Goal: Find specific page/section: Find specific page/section

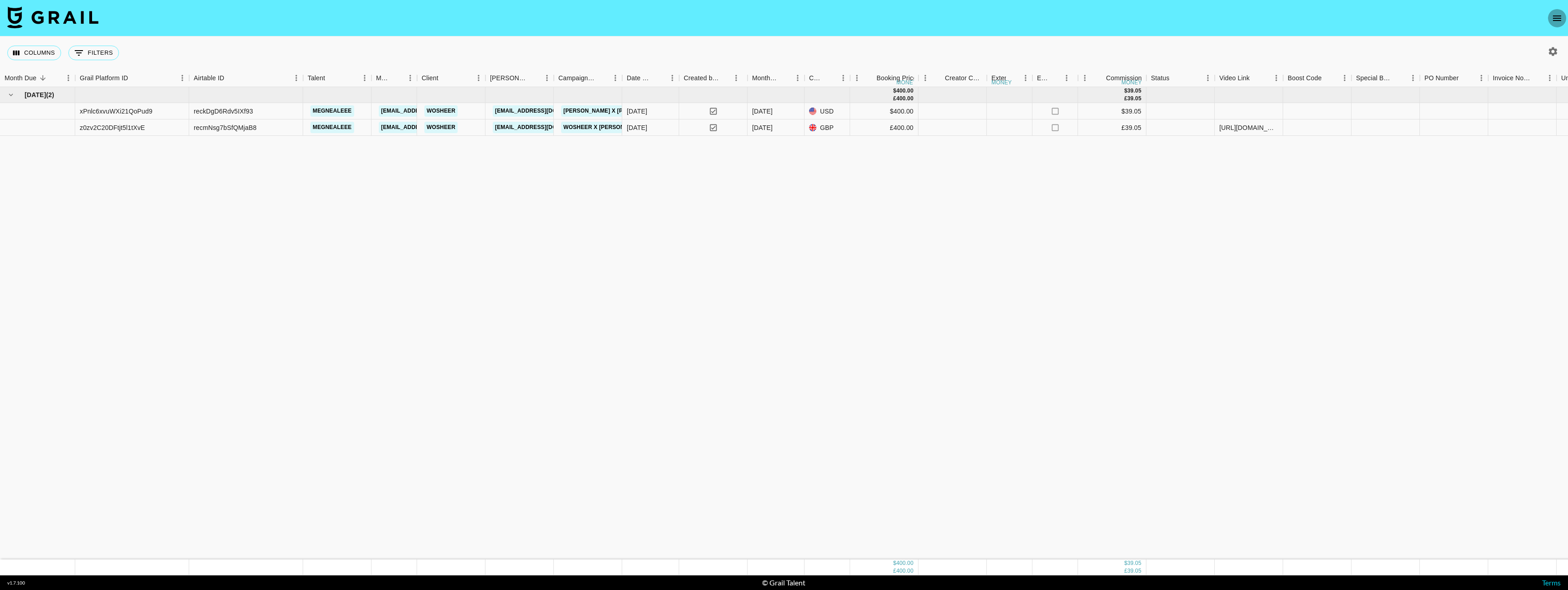
click at [1559, 17] on icon "open drawer" at bounding box center [1557, 18] width 11 height 11
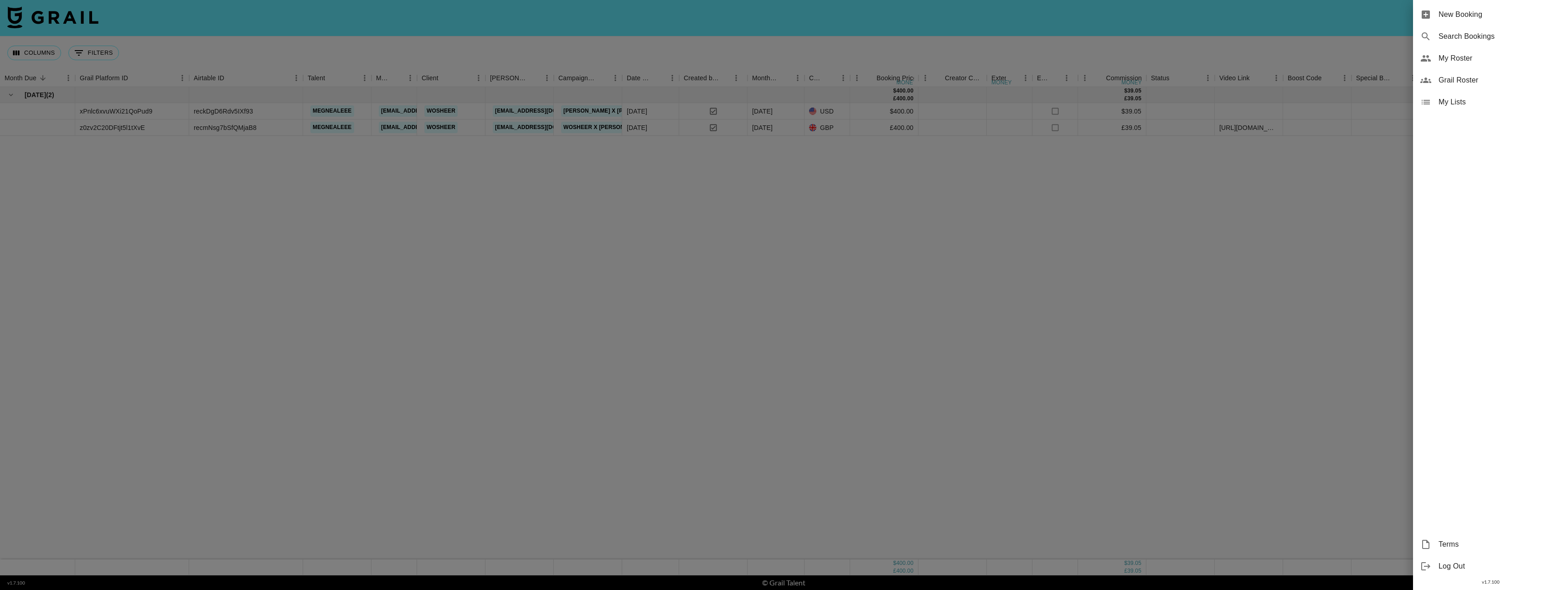
click at [1464, 61] on span "My Roster" at bounding box center [1499, 58] width 122 height 11
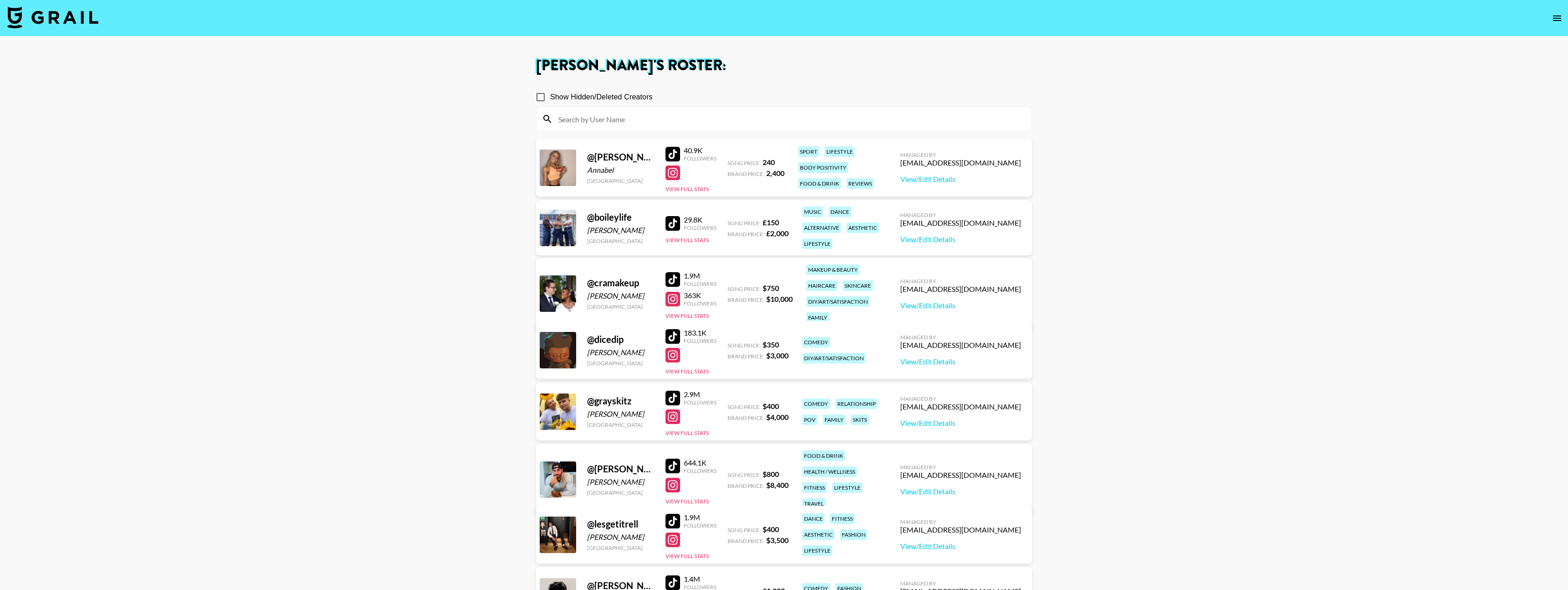
click at [1559, 30] on nav at bounding box center [784, 18] width 1568 height 37
click at [1559, 28] on nav at bounding box center [784, 18] width 1568 height 37
click at [1556, 15] on icon "open drawer" at bounding box center [1557, 18] width 11 height 11
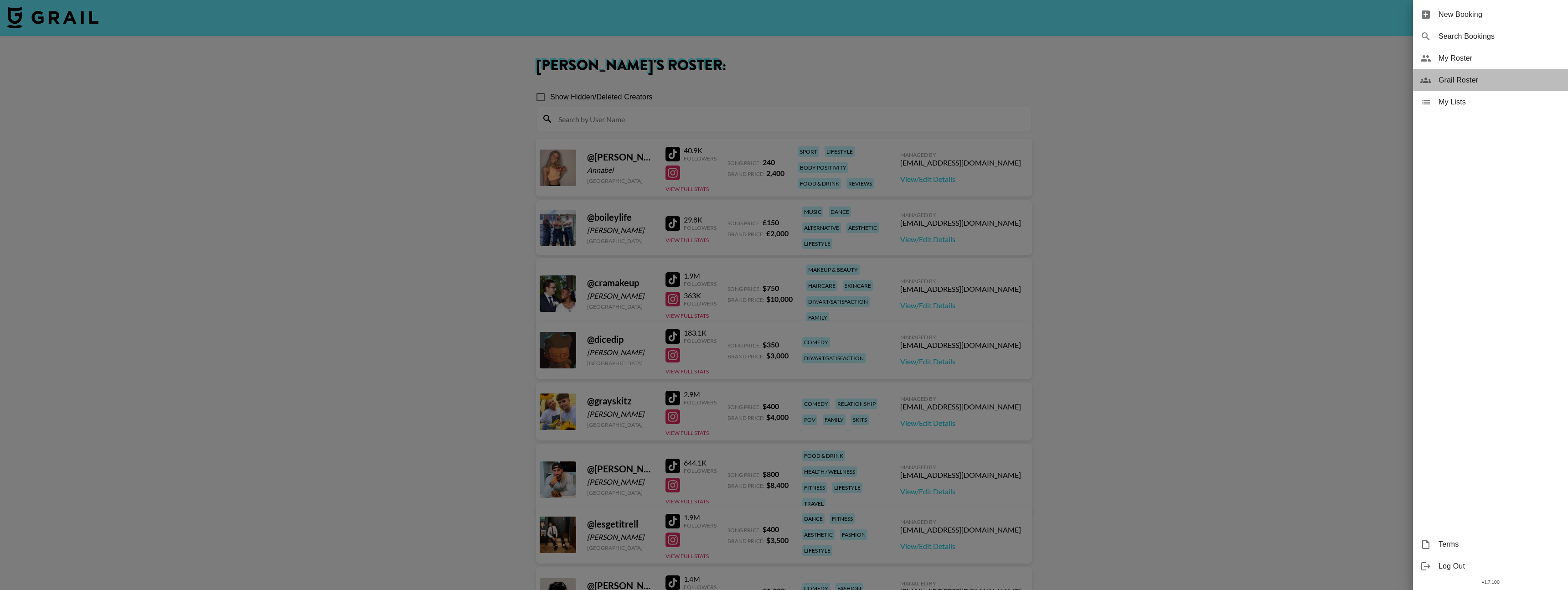
click at [1462, 79] on span "Grail Roster" at bounding box center [1499, 80] width 122 height 11
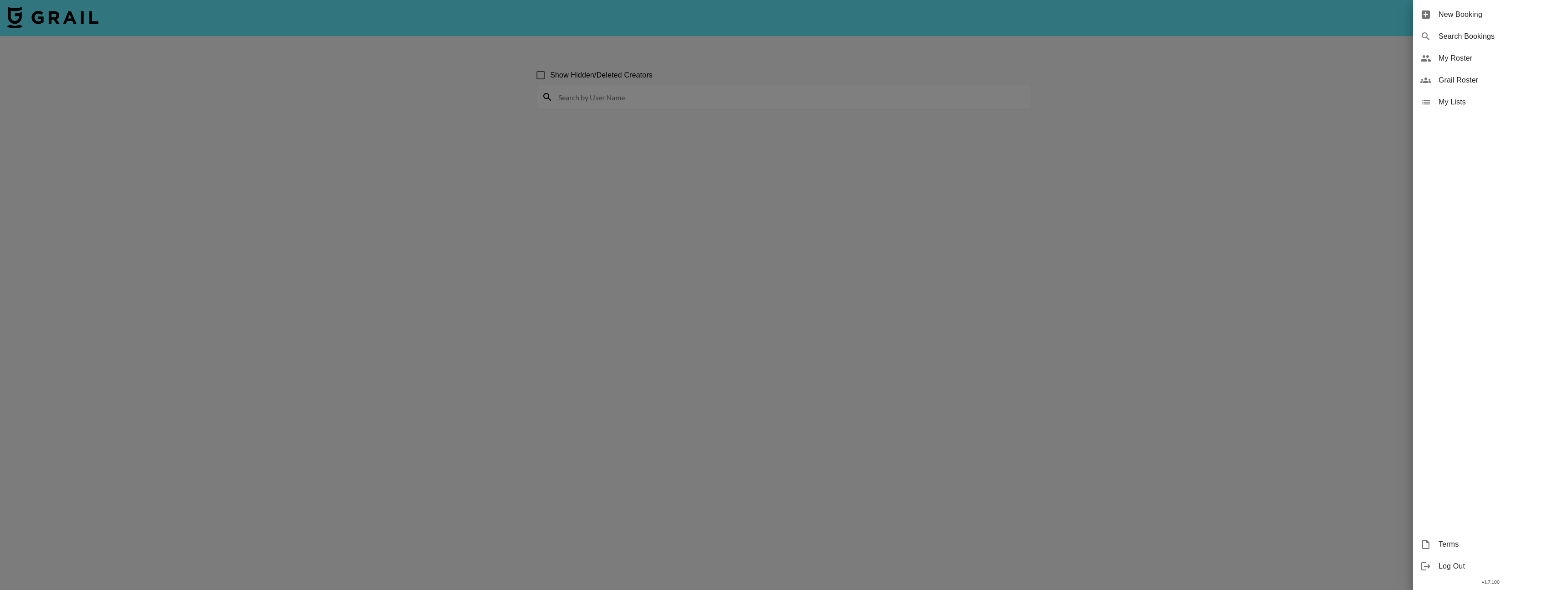
click at [801, 108] on div at bounding box center [784, 295] width 1568 height 590
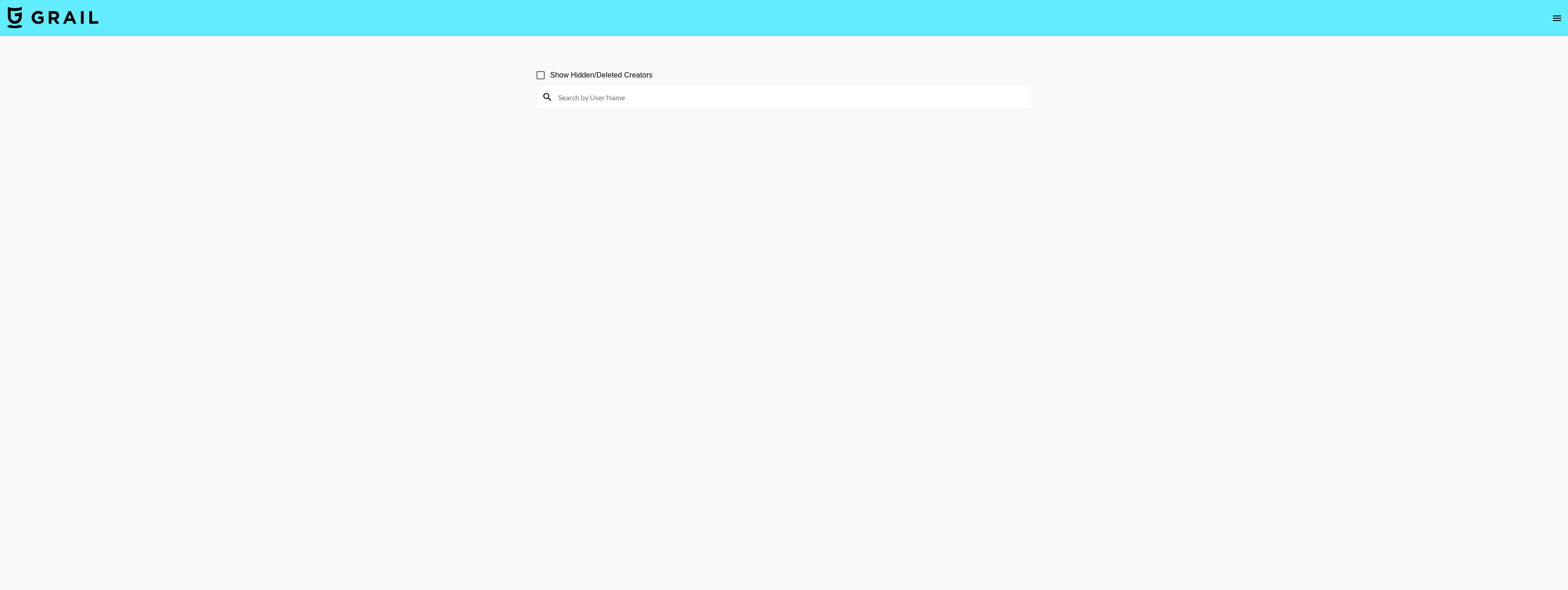
click at [739, 102] on input at bounding box center [789, 97] width 473 height 15
type input "[PERSON_NAME]"
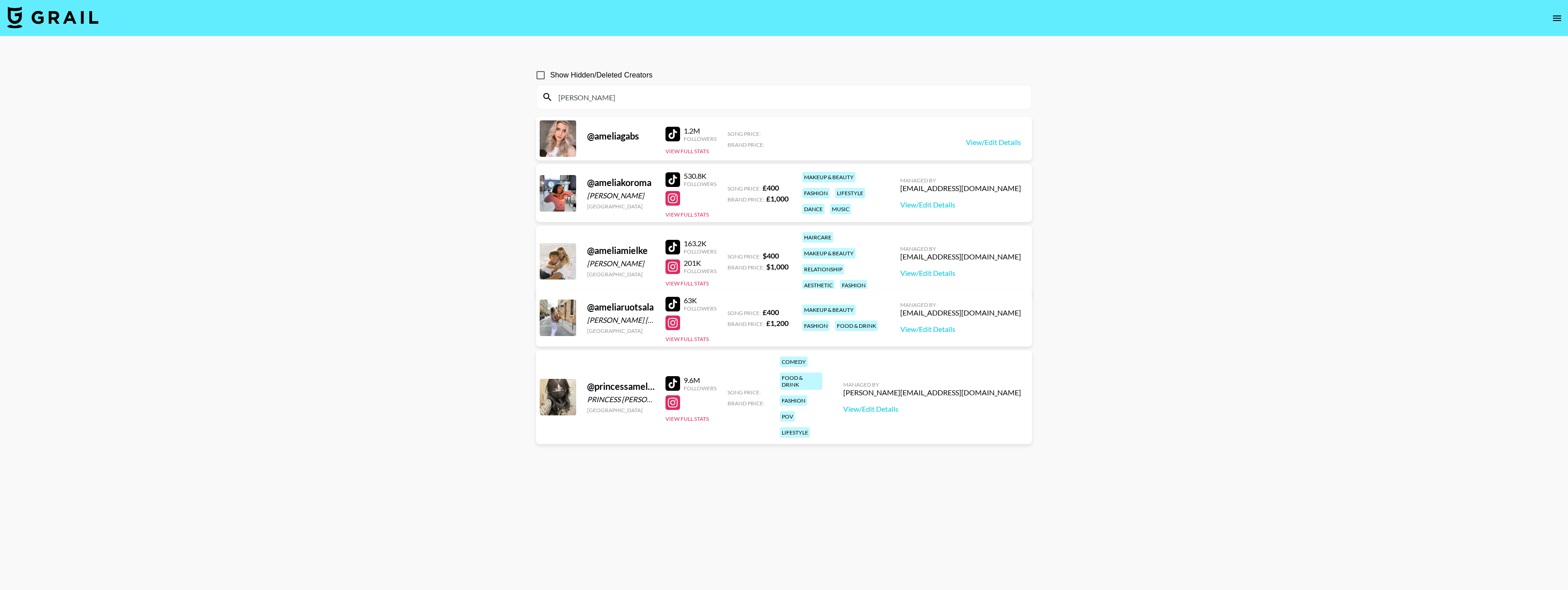
click at [634, 93] on input "[PERSON_NAME]" at bounding box center [789, 97] width 473 height 15
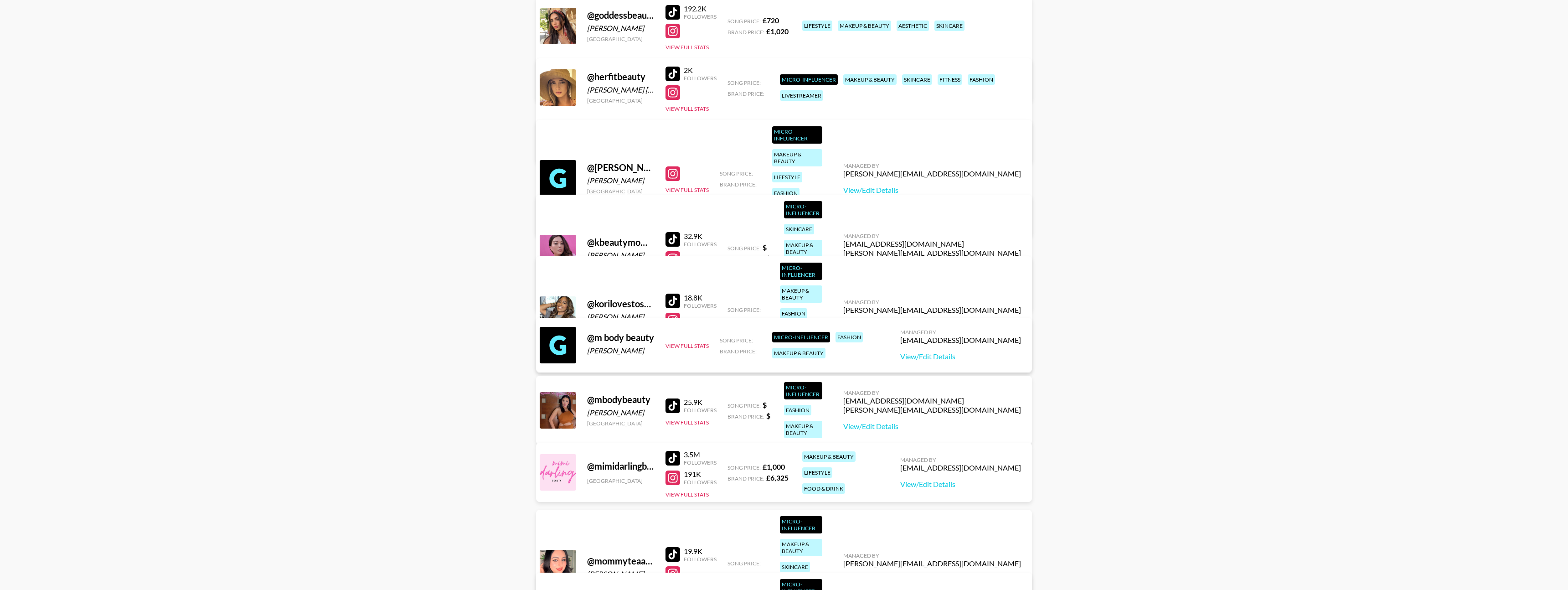
scroll to position [939, 0]
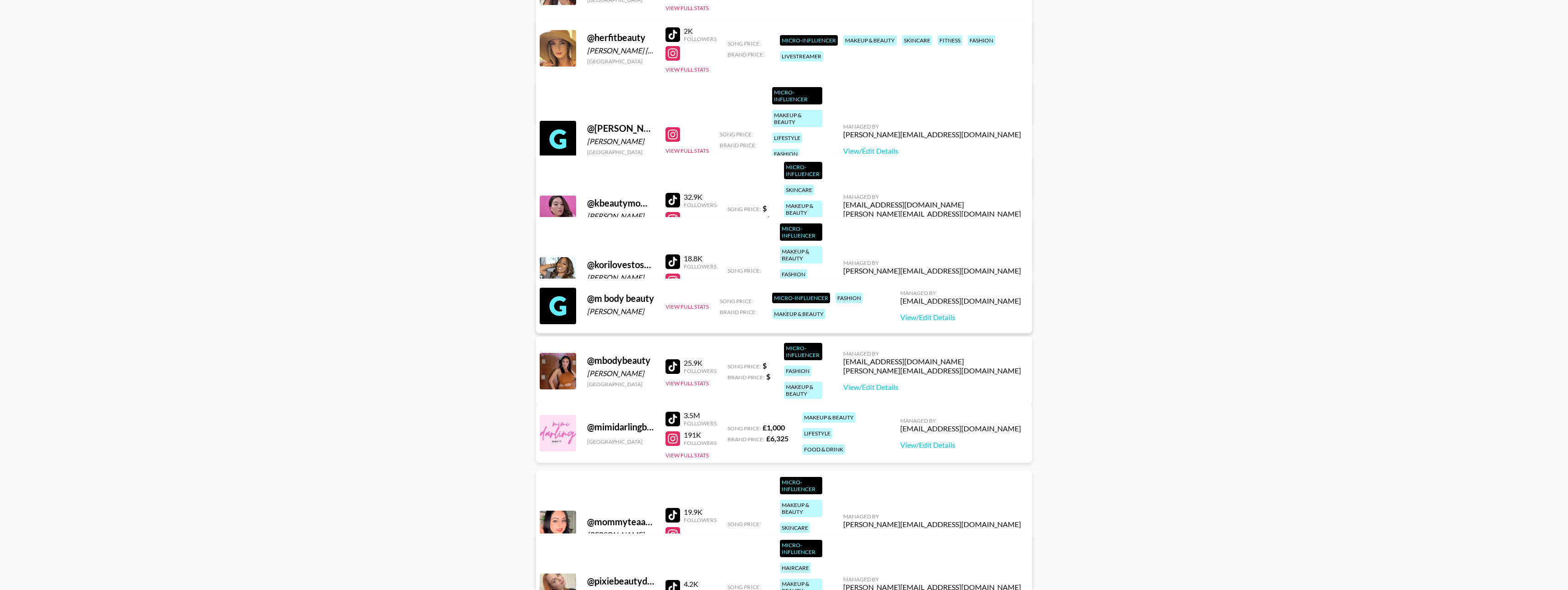
type input "beauty"
